Goal: Navigation & Orientation: Find specific page/section

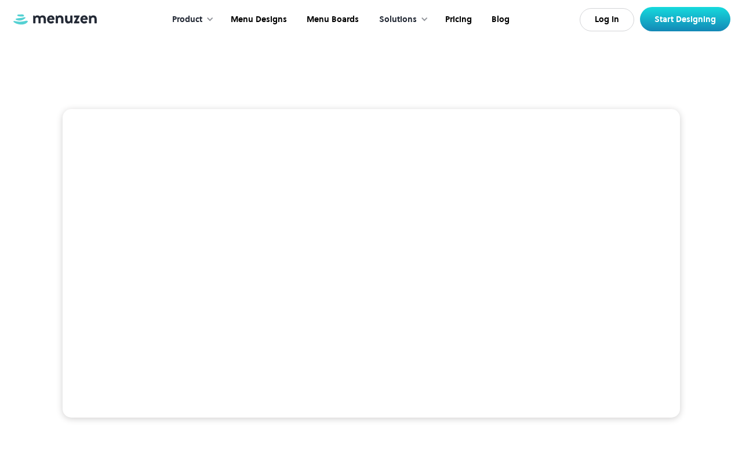
click at [55, 23] on link at bounding box center [55, 19] width 87 height 13
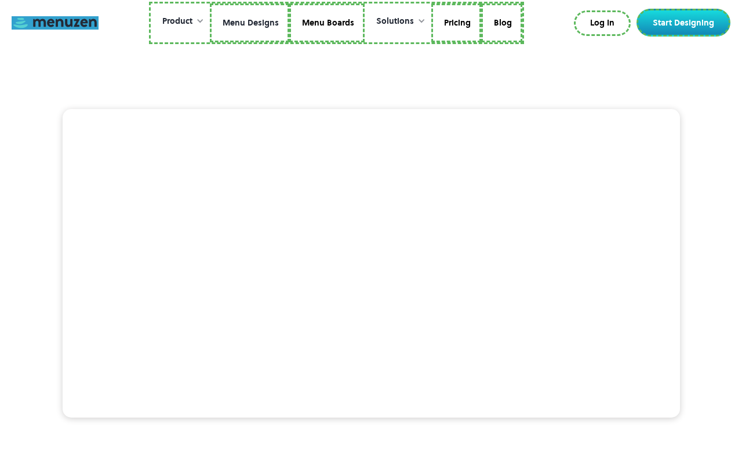
click at [250, 23] on link "Menu Designs" at bounding box center [249, 22] width 79 height 39
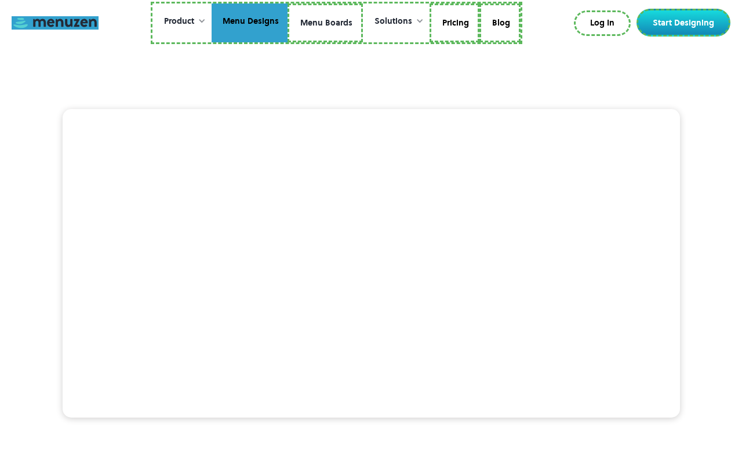
click at [325, 23] on link "Menu Boards" at bounding box center [325, 22] width 75 height 39
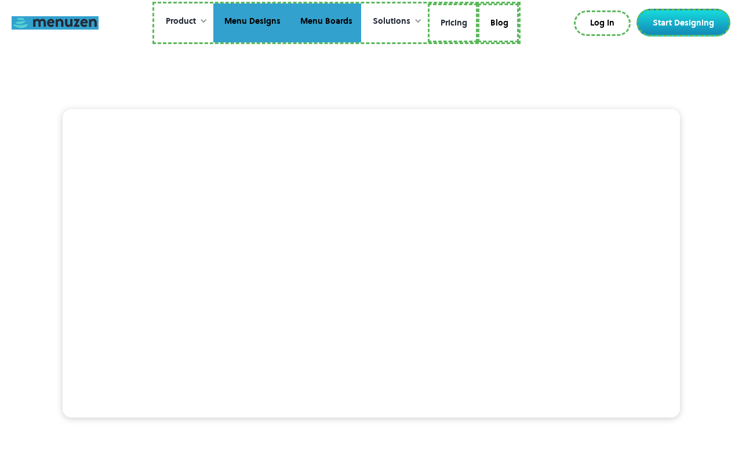
click at [452, 23] on link "Pricing" at bounding box center [453, 22] width 50 height 39
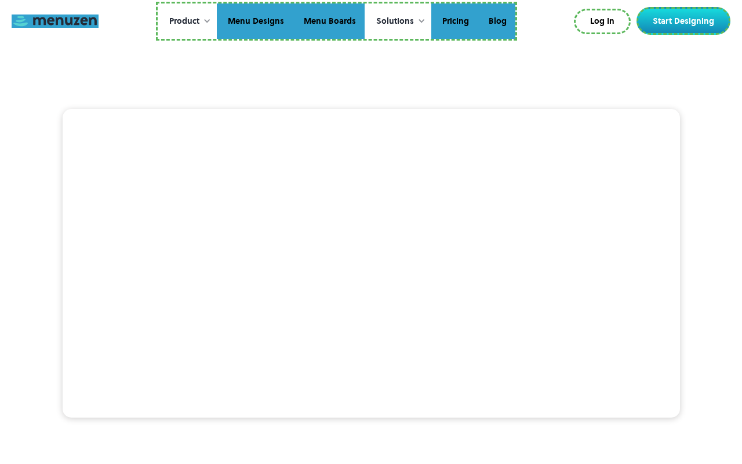
click at [496, 21] on link "Blog" at bounding box center [497, 21] width 38 height 36
click at [605, 21] on link "Log In" at bounding box center [603, 21] width 55 height 23
click at [686, 21] on link "Start Designing" at bounding box center [684, 21] width 94 height 28
